Goal: Task Accomplishment & Management: Complete application form

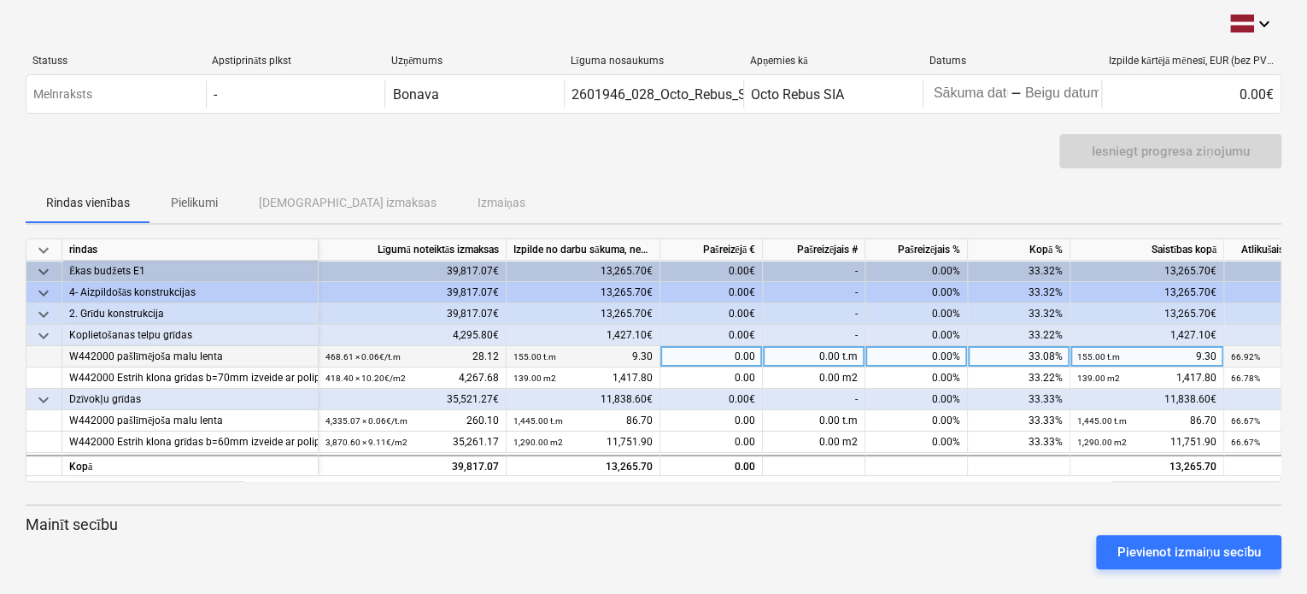
click at [735, 352] on div "0.00" at bounding box center [711, 356] width 103 height 21
type input "234"
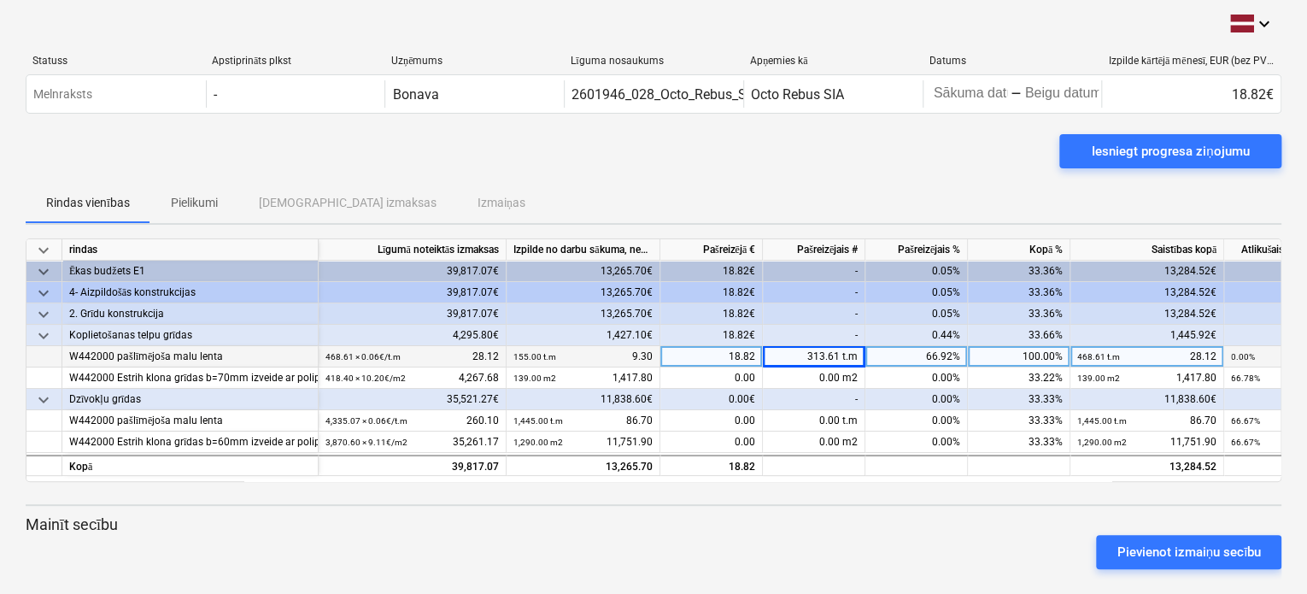
click at [752, 353] on div "18.82" at bounding box center [711, 356] width 103 height 21
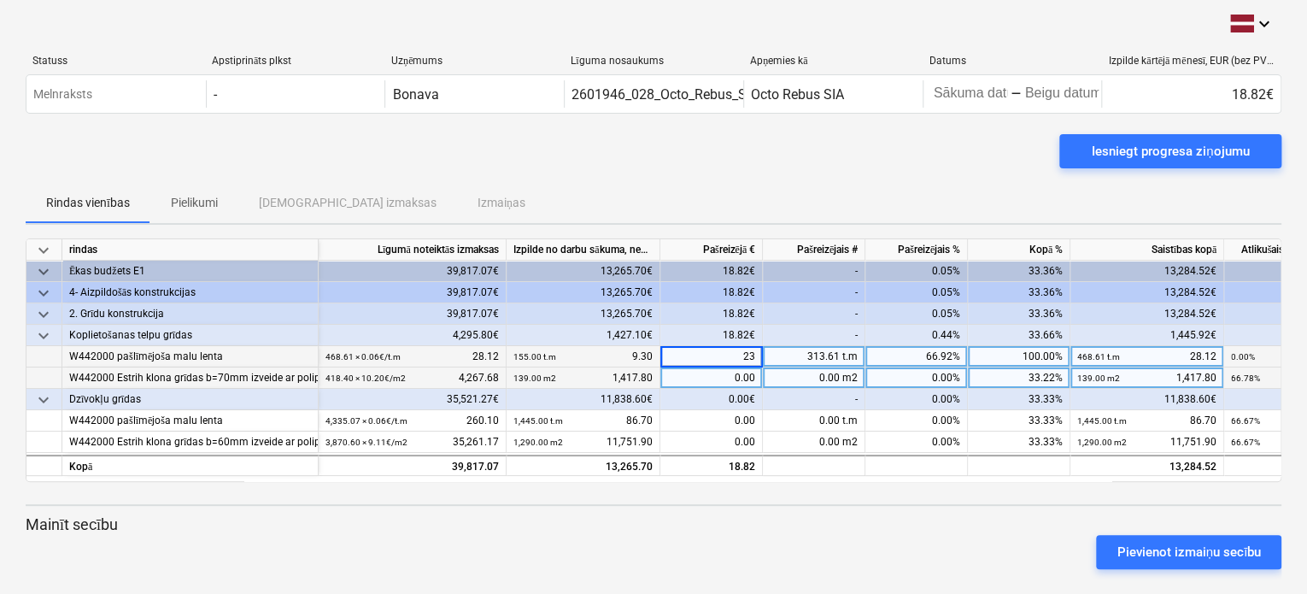
type input "234"
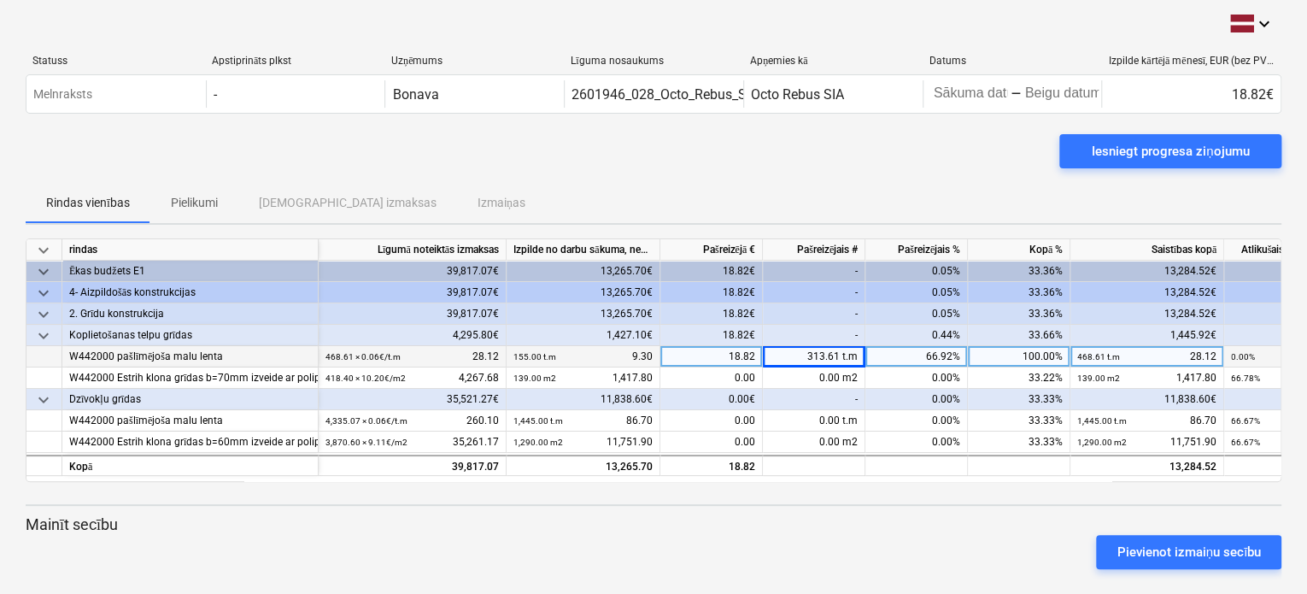
click at [914, 531] on div "Pievienot izmaiņu secību" at bounding box center [654, 552] width 1270 height 48
click at [840, 351] on div "313.61 t.m" at bounding box center [814, 356] width 103 height 21
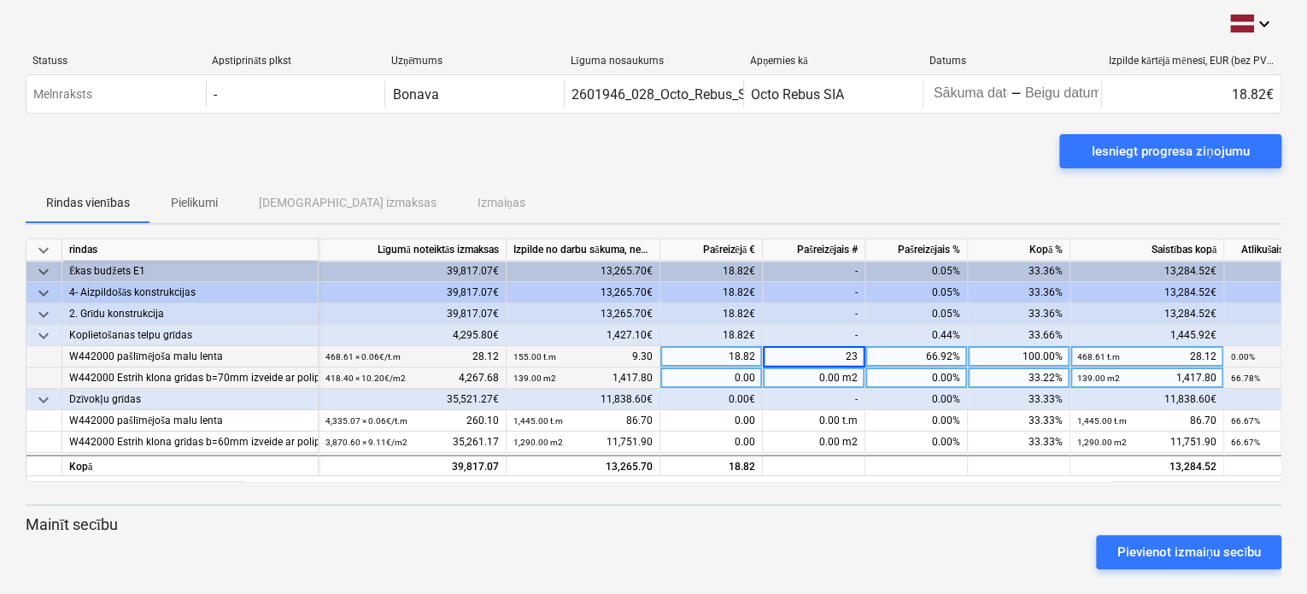
type input "234"
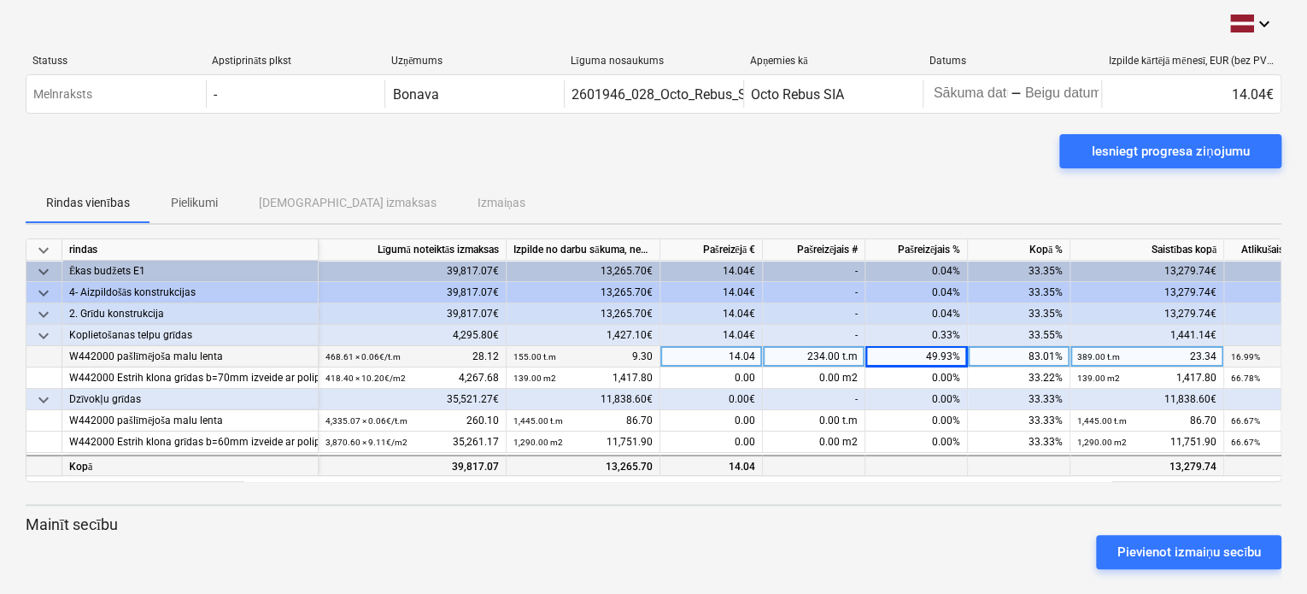
drag, startPoint x: 746, startPoint y: 479, endPoint x: 881, endPoint y: 471, distance: 135.3
click at [881, 471] on div "keyboard_arrow_down rindas Līgumā noteiktās izmaksas Izpilde no darbu sākuma, n…" at bounding box center [654, 360] width 1256 height 244
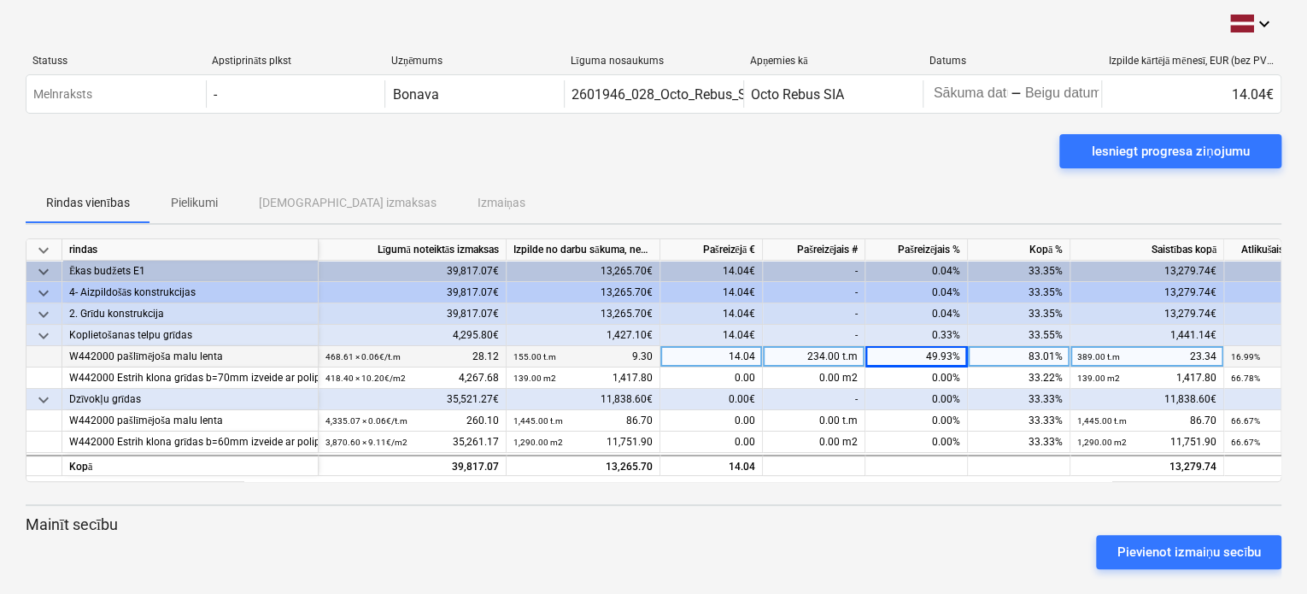
click at [871, 505] on div "keyboard_arrow_down rindas Līgumā noteiktās izmaksas Izpilde no darbu sākuma, n…" at bounding box center [654, 410] width 1256 height 344
click at [743, 392] on div "0.00€" at bounding box center [711, 399] width 103 height 21
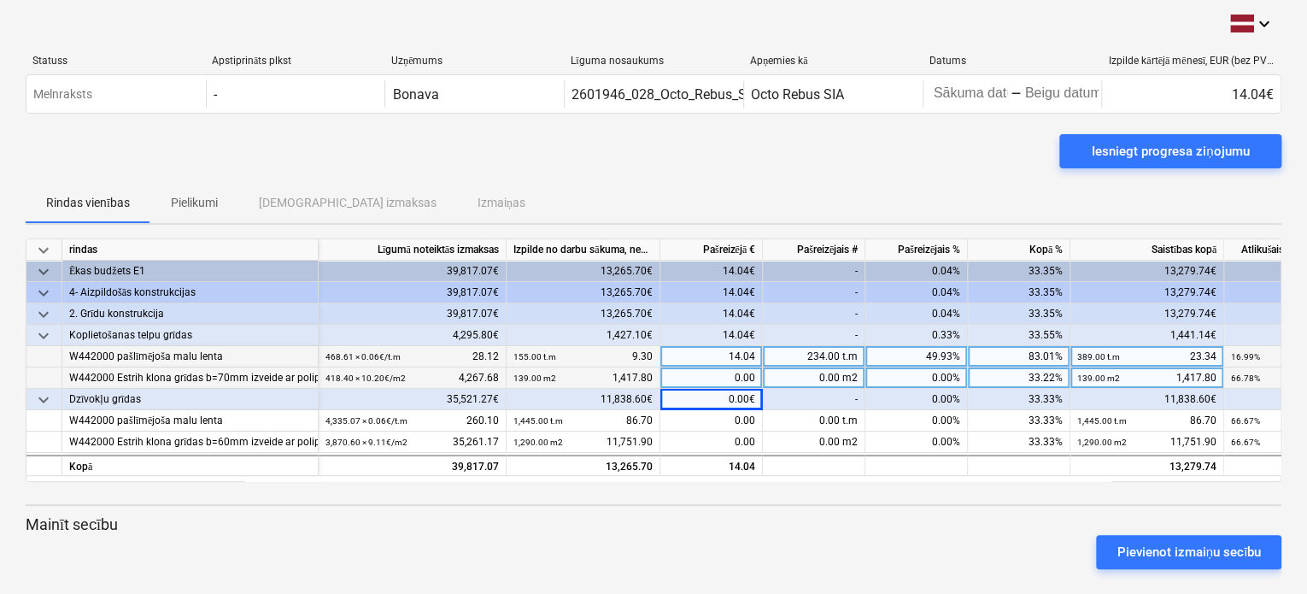
click at [737, 373] on div "0.00" at bounding box center [711, 377] width 103 height 21
type input "209"
click at [819, 538] on div "Pievienot izmaiņu secību" at bounding box center [654, 552] width 1270 height 48
drag, startPoint x: 839, startPoint y: 373, endPoint x: 810, endPoint y: 374, distance: 29.1
click at [810, 374] on div "20.49 m2" at bounding box center [814, 377] width 103 height 21
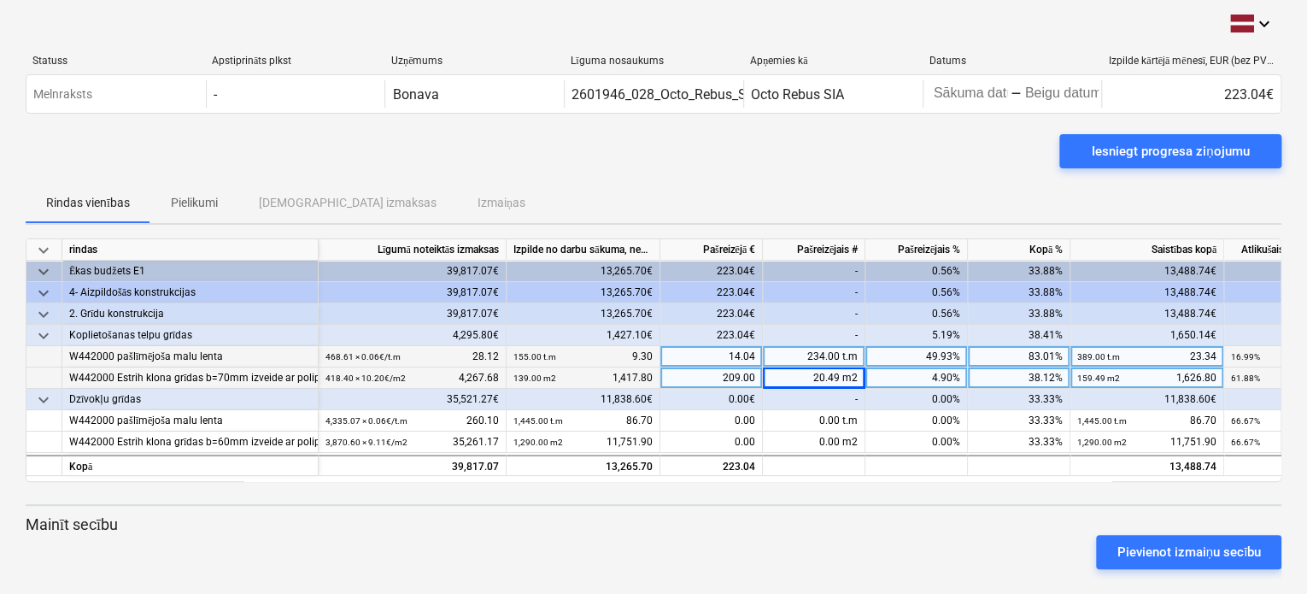
click at [741, 377] on div "209.00" at bounding box center [711, 377] width 103 height 21
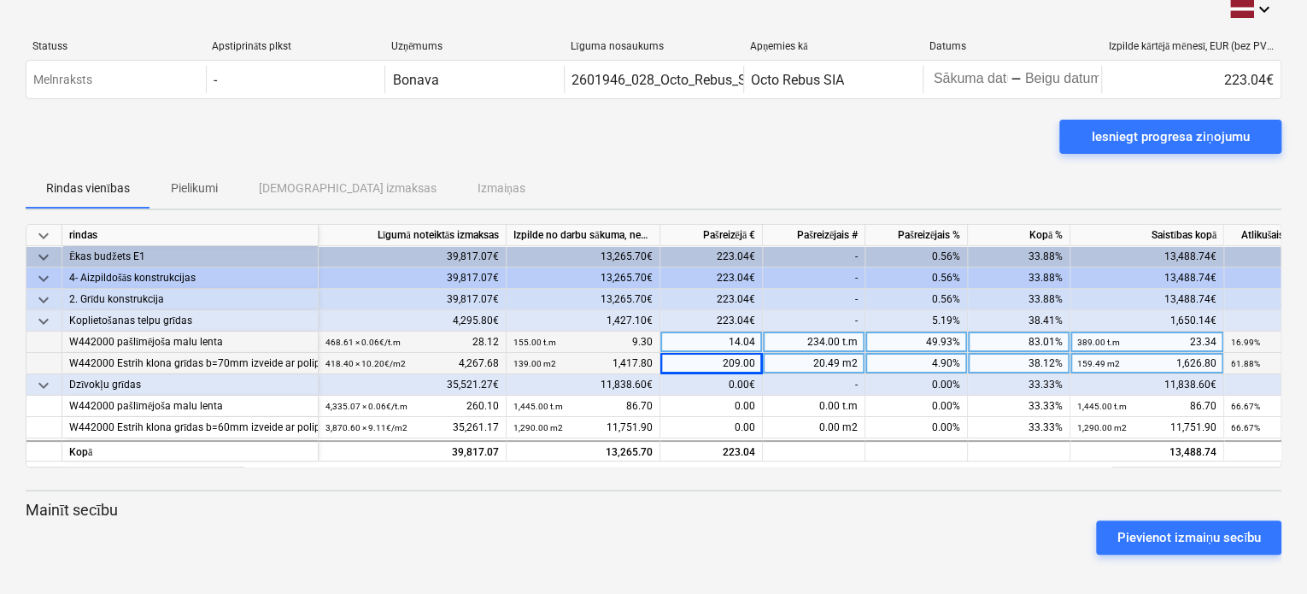
click at [75, 510] on p "Mainīt secību" at bounding box center [654, 510] width 1256 height 21
click at [737, 379] on div "0.00€" at bounding box center [711, 384] width 103 height 21
click at [825, 382] on div "-" at bounding box center [814, 384] width 103 height 21
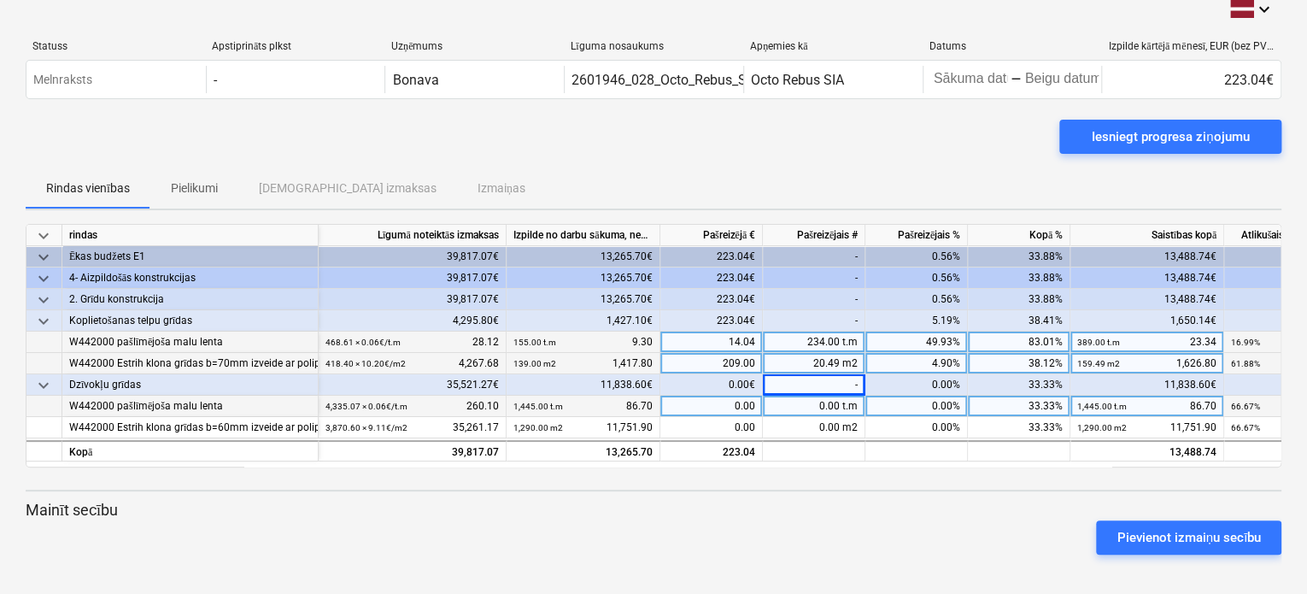
click at [840, 399] on div "0.00 t.m" at bounding box center [814, 406] width 103 height 21
type input "722"
click at [1259, 406] on small "50.01%" at bounding box center [1245, 406] width 29 height 9
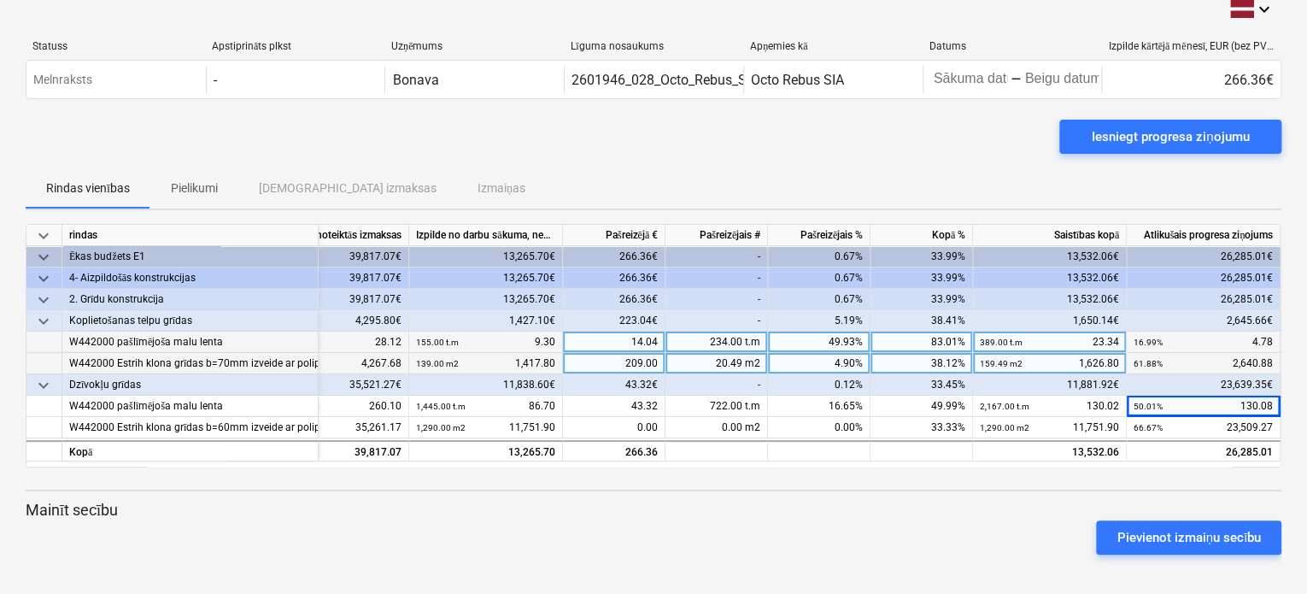
click at [792, 390] on div "0.12%" at bounding box center [819, 384] width 103 height 21
drag, startPoint x: 681, startPoint y: 466, endPoint x: 718, endPoint y: 465, distance: 36.8
click at [718, 465] on div "keyboard_arrow_down rindas Līgumā noteiktās izmaksas Izpilde no darbu sākuma, n…" at bounding box center [654, 396] width 1256 height 344
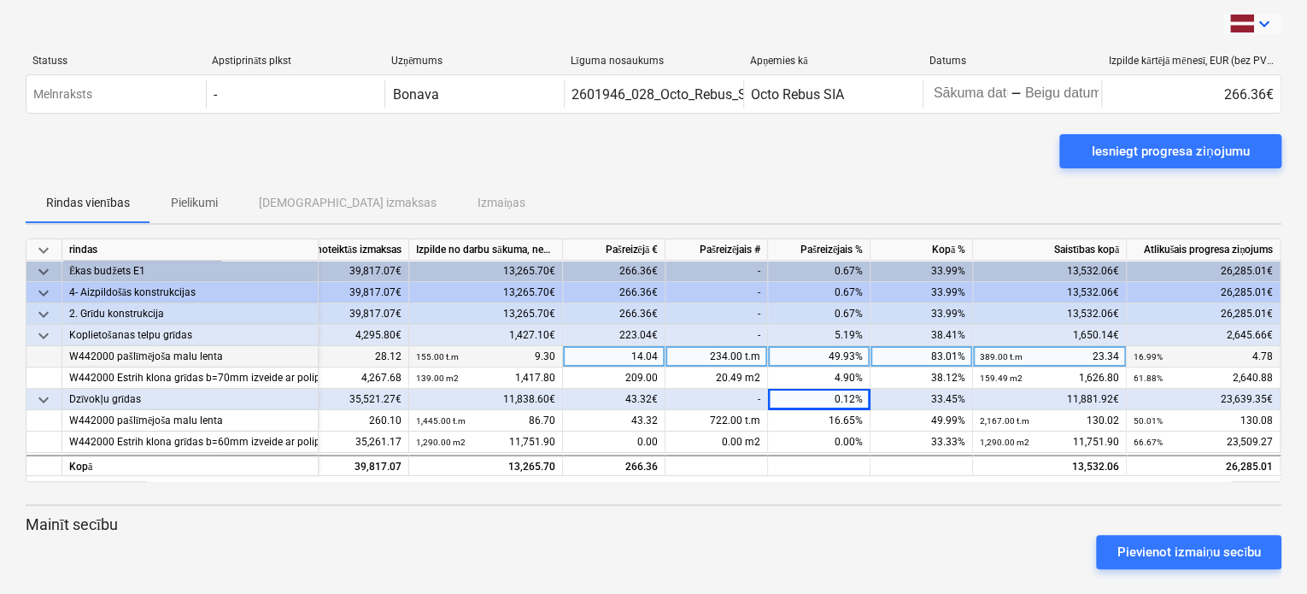
click at [1273, 32] on icon "keyboard_arrow_down" at bounding box center [1264, 24] width 21 height 21
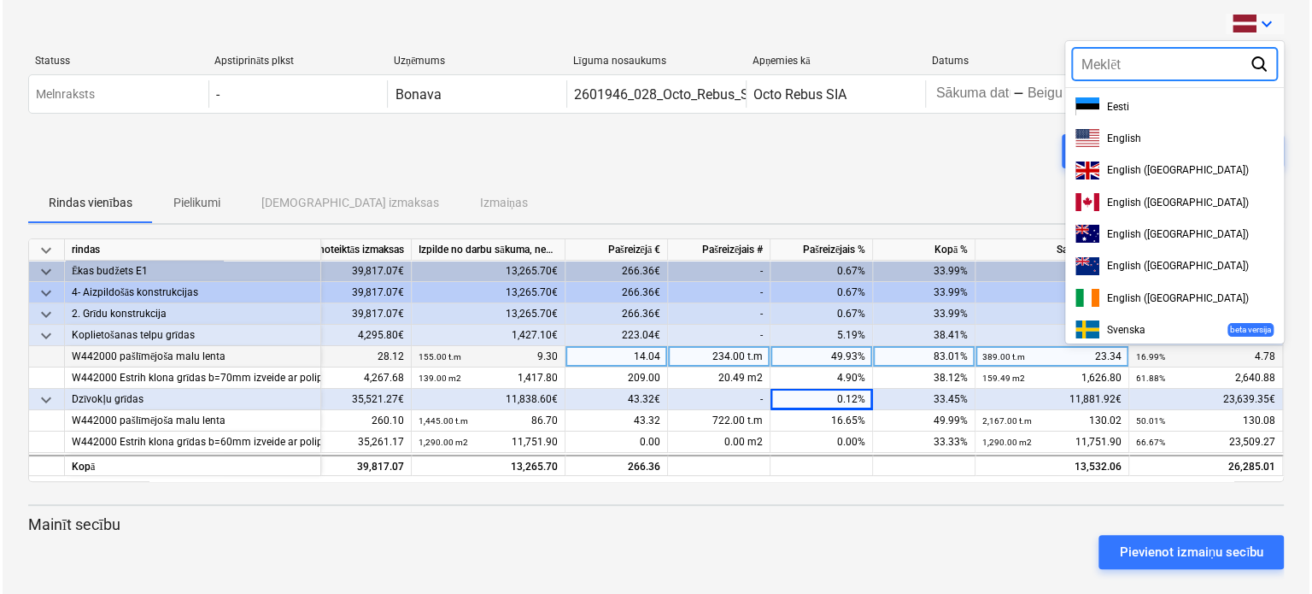
scroll to position [490, 0]
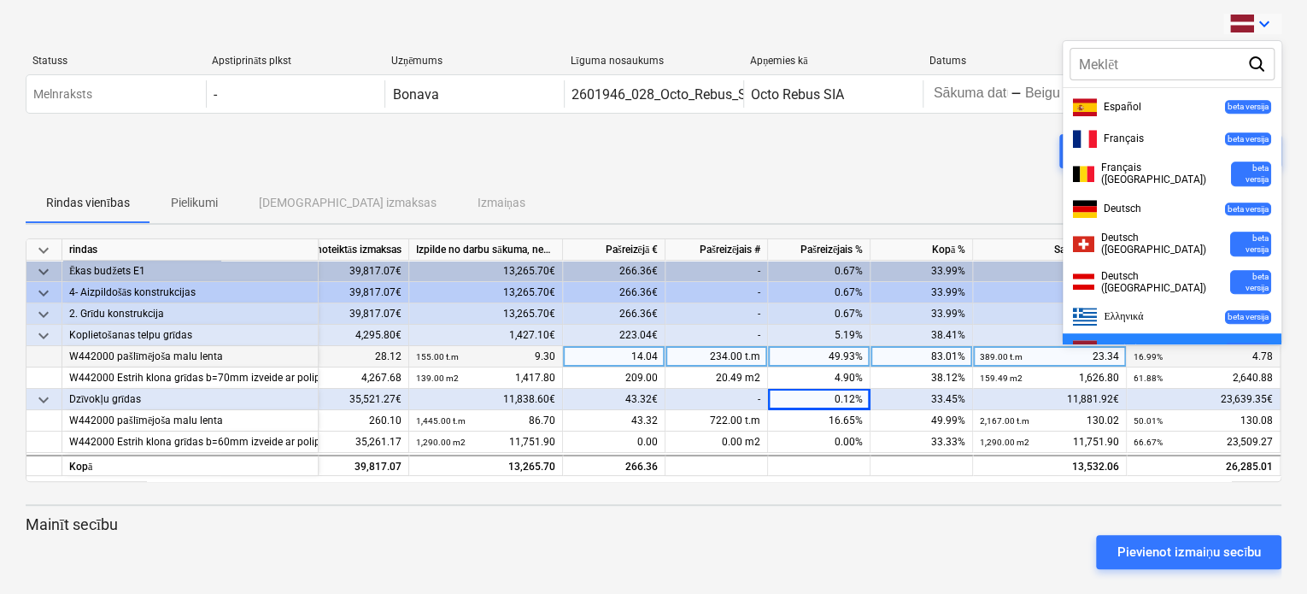
click at [1273, 32] on div at bounding box center [653, 297] width 1307 height 594
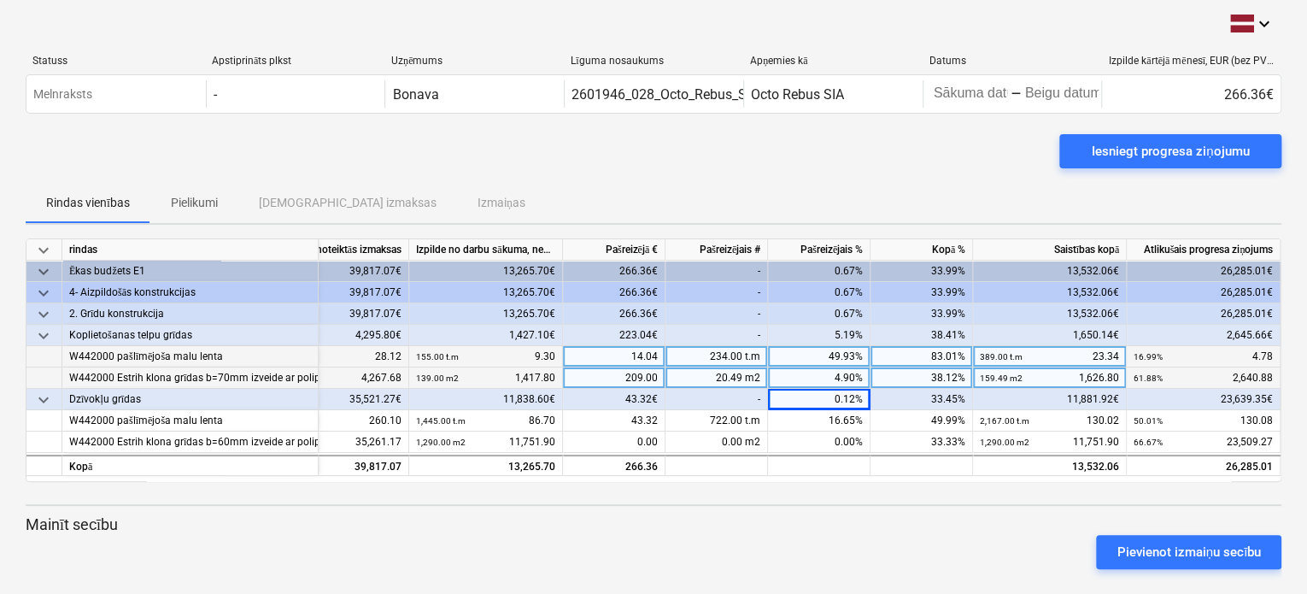
click at [944, 377] on div "38.12%" at bounding box center [922, 377] width 103 height 21
type input "50"
click at [954, 378] on div "50.00%" at bounding box center [922, 377] width 103 height 21
type input "84"
click at [954, 399] on div "33.45%" at bounding box center [922, 399] width 103 height 21
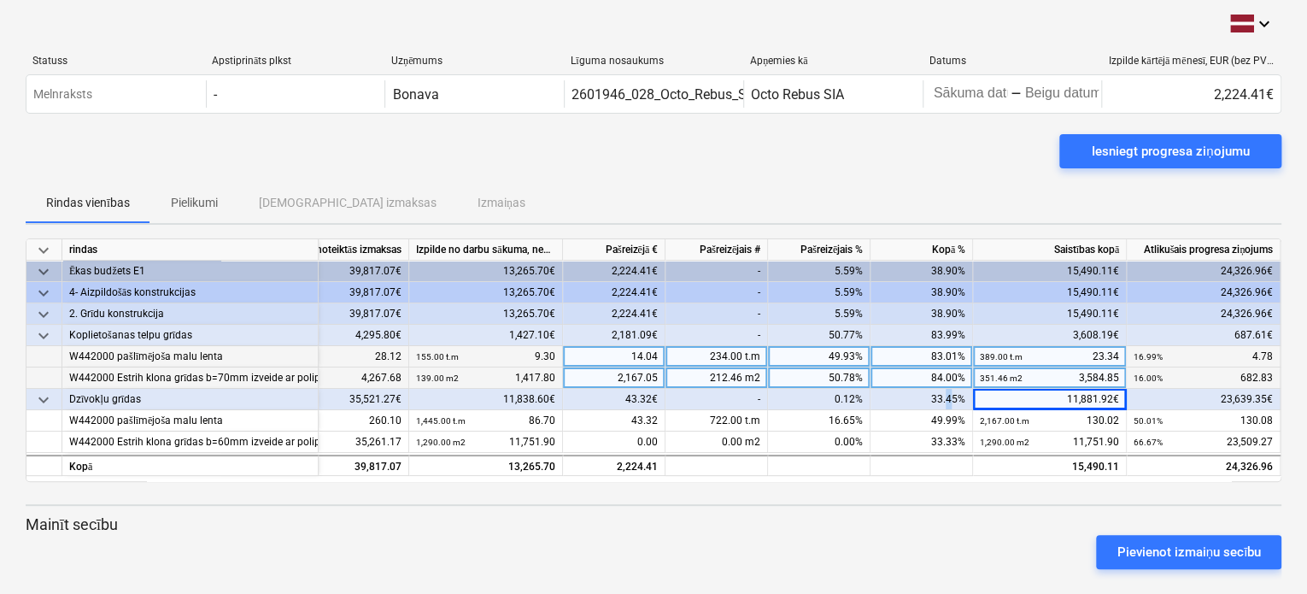
click at [949, 397] on div "33.45%" at bounding box center [922, 399] width 103 height 21
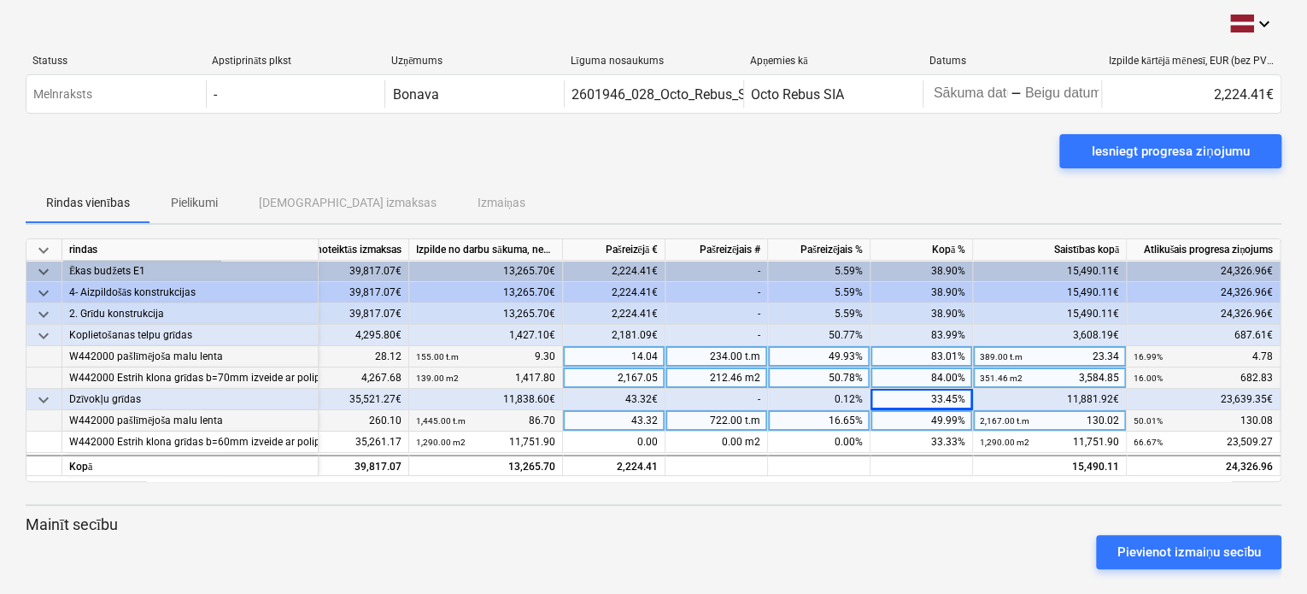
click at [1005, 412] on div "2,167.00 t.m" at bounding box center [1005, 420] width 50 height 21
click at [949, 420] on div "49.99%" at bounding box center [922, 420] width 103 height 21
type input "84"
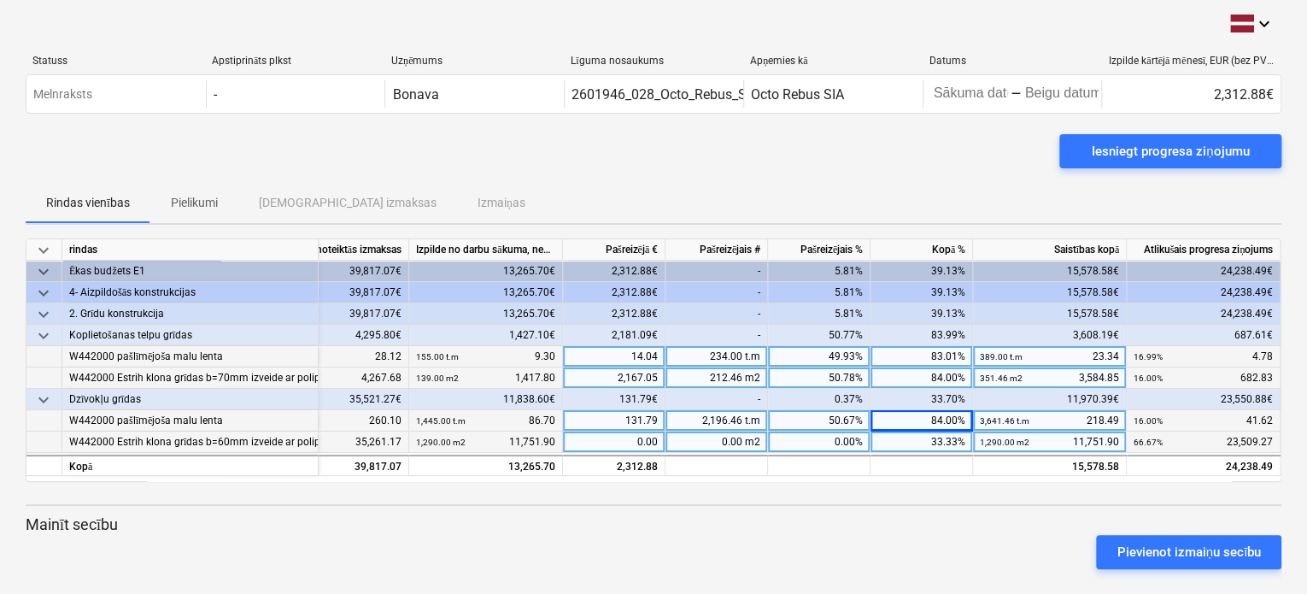
click at [960, 443] on div "33.33%" at bounding box center [922, 441] width 103 height 21
type input "84"
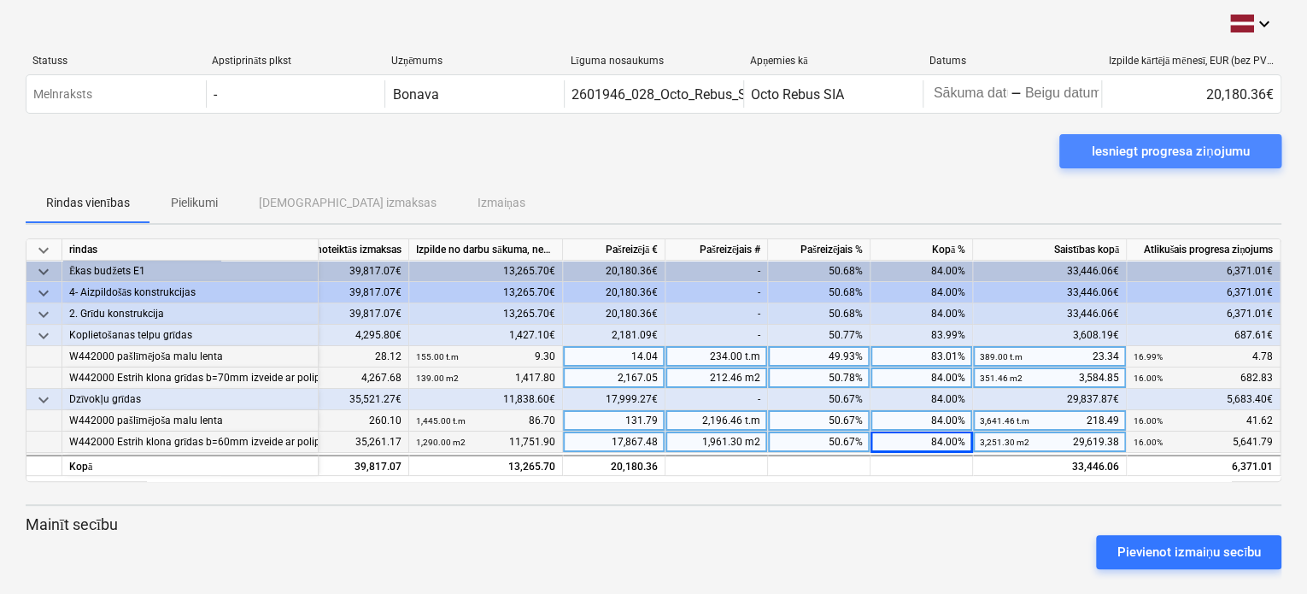
click at [1169, 160] on div "Iesniegt progresa ziņojumu" at bounding box center [1170, 151] width 157 height 22
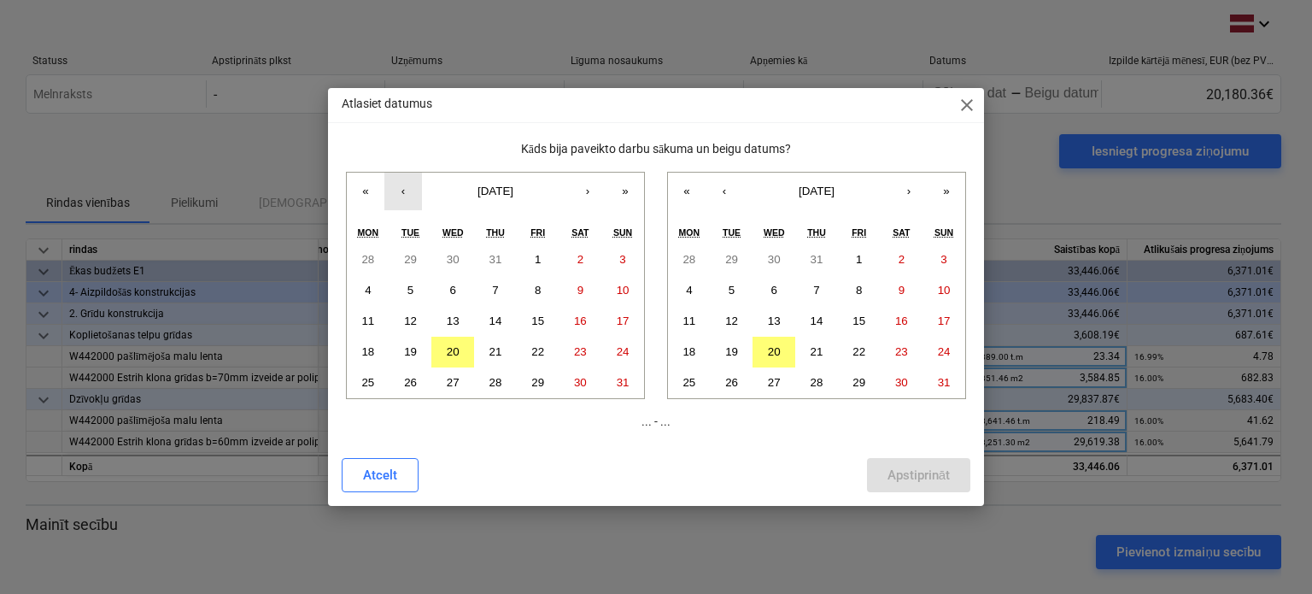
click at [410, 188] on button "‹" at bounding box center [403, 192] width 38 height 38
click at [374, 351] on button "21" at bounding box center [368, 352] width 43 height 31
click at [769, 349] on abbr "20" at bounding box center [774, 351] width 13 height 13
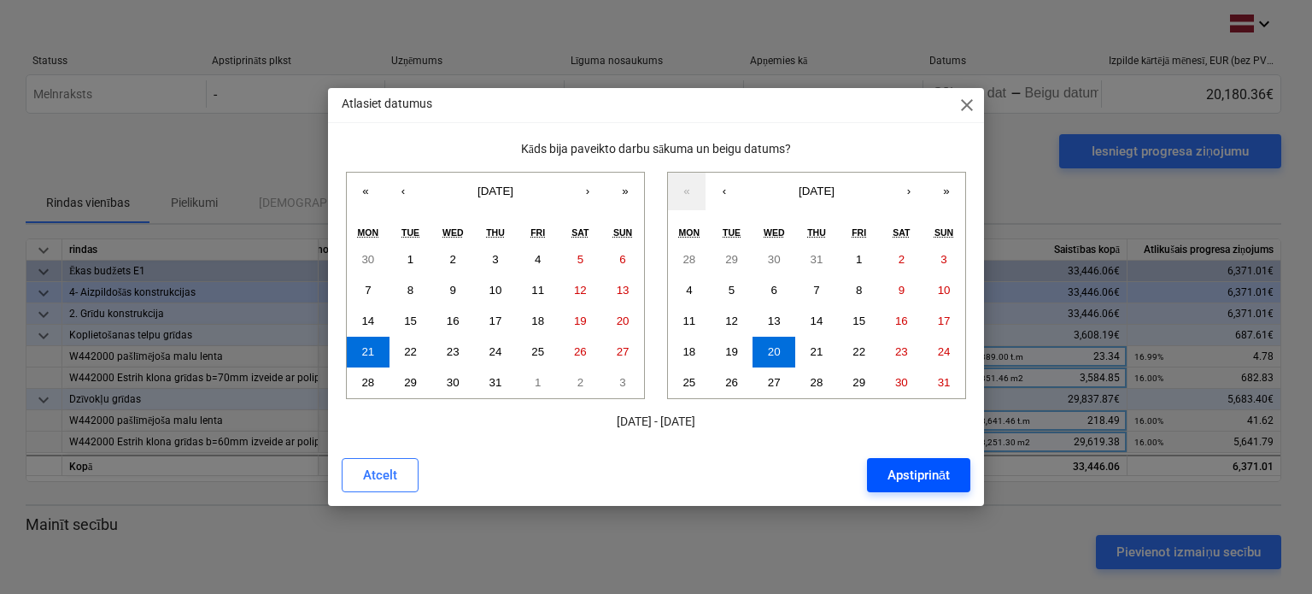
click at [908, 477] on div "Apstiprināt" at bounding box center [919, 475] width 62 height 22
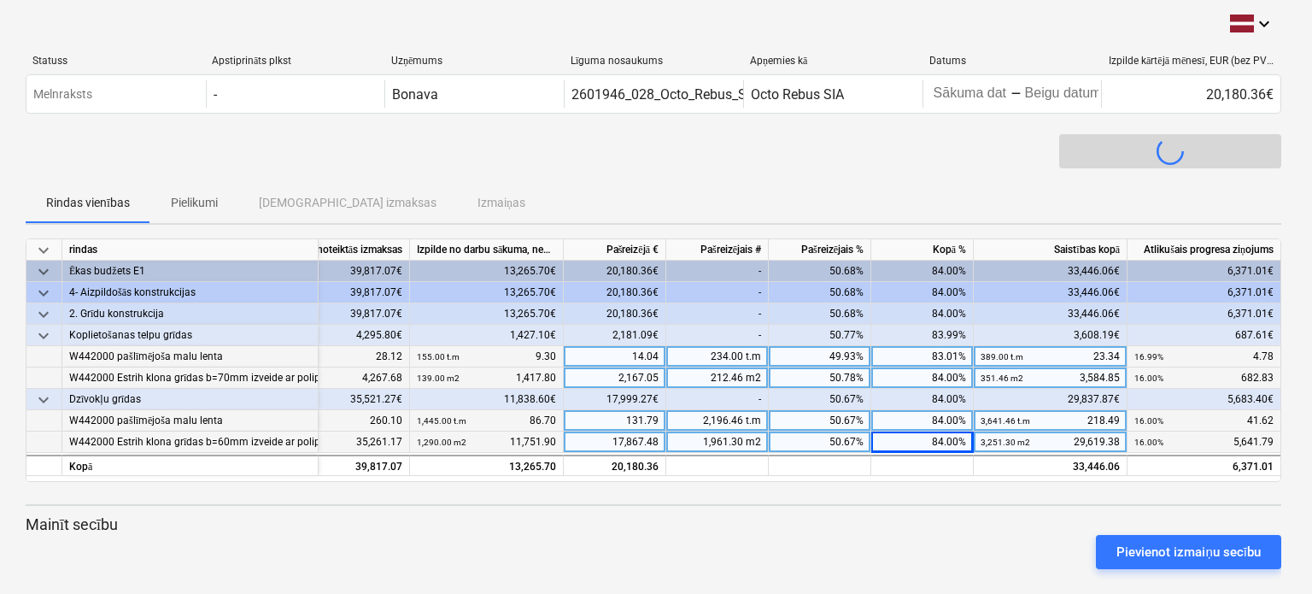
scroll to position [0, 92]
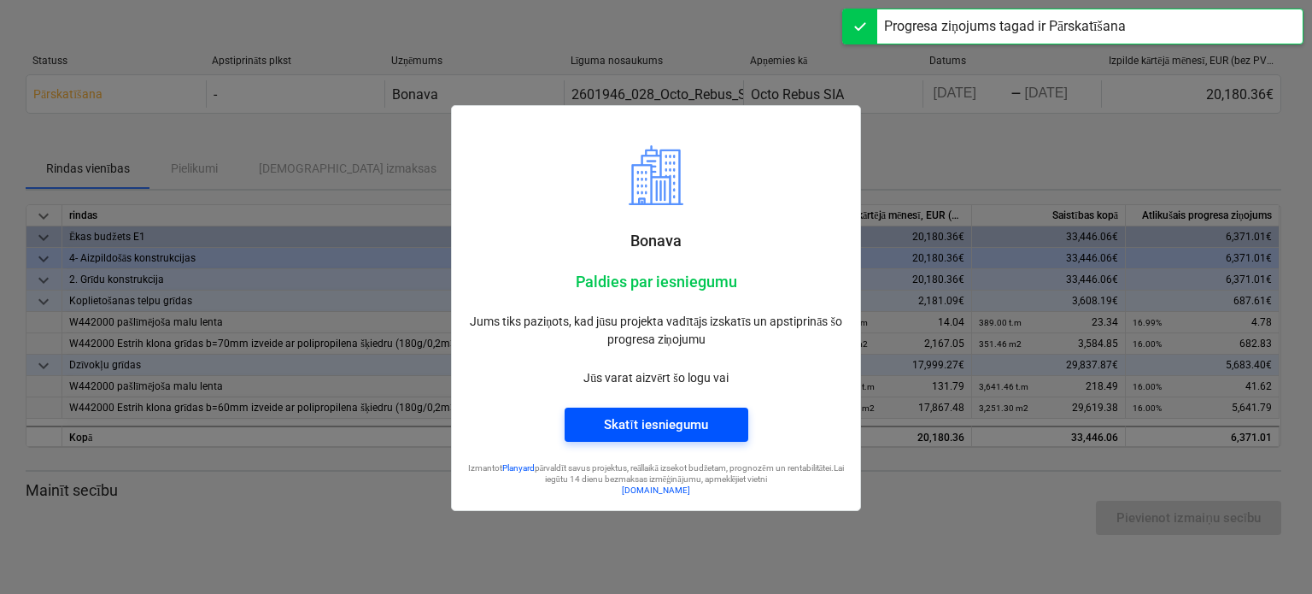
click at [673, 426] on div "Skatīt iesniegumu" at bounding box center [655, 425] width 103 height 22
